Goal: Task Accomplishment & Management: Use online tool/utility

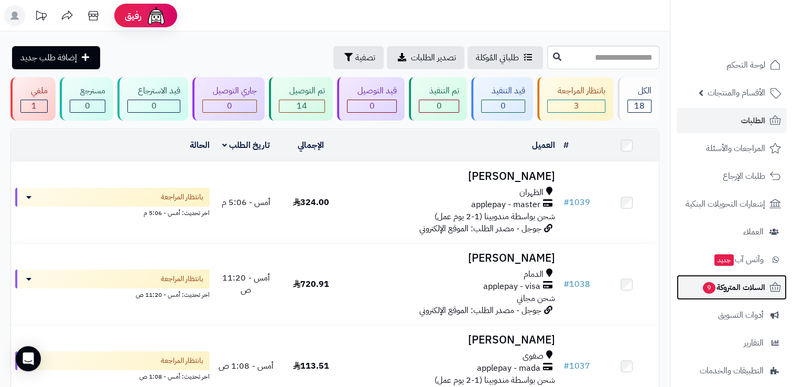
click at [719, 285] on span "السلات المتروكة 9" at bounding box center [733, 287] width 63 height 15
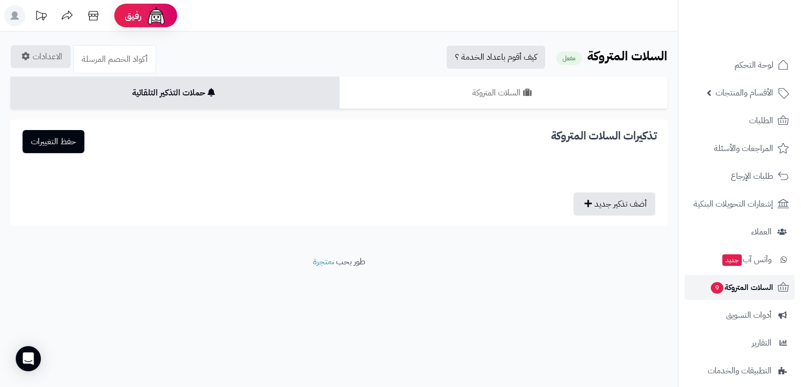
click at [719, 288] on span "9" at bounding box center [717, 288] width 13 height 12
click at [473, 111] on div "السلات المتروكة حملات التذكير التلقائية الاحصائيات الاعدادات الإحصائيات أكواد ا…" at bounding box center [338, 151] width 657 height 149
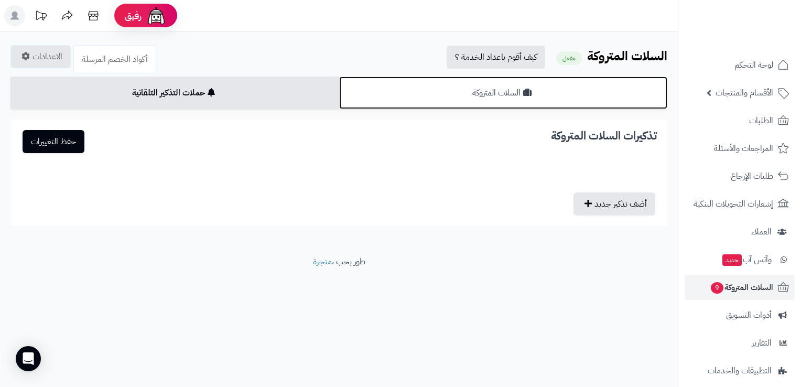
click at [493, 100] on link "السلات المتروكة" at bounding box center [503, 93] width 329 height 32
